Goal: Task Accomplishment & Management: Understand process/instructions

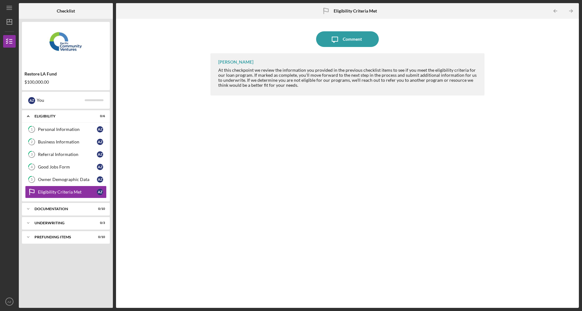
click at [182, 270] on div "Icon/Message Comment [PERSON_NAME] At this checkpoint we review the information…" at bounding box center [347, 163] width 456 height 283
